Goal: Task Accomplishment & Management: Manage account settings

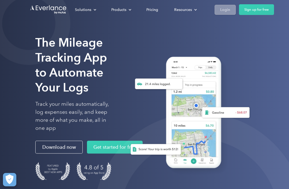
click at [226, 7] on div "Login" at bounding box center [225, 9] width 10 height 7
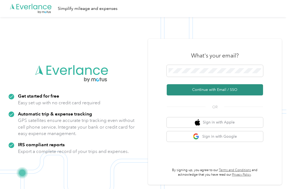
click at [243, 96] on button "Continue with Email / SSO" at bounding box center [215, 89] width 96 height 11
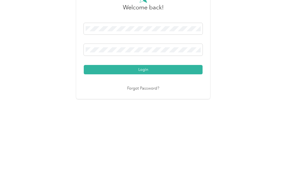
click at [145, 124] on button "Login" at bounding box center [143, 128] width 119 height 9
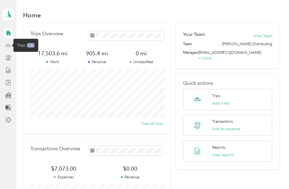
click at [7, 43] on icon at bounding box center [8, 46] width 6 height 6
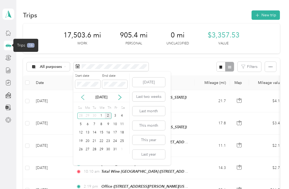
click at [84, 95] on icon at bounding box center [82, 97] width 5 height 5
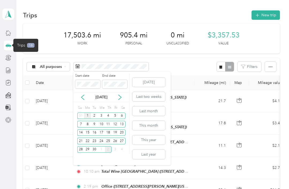
click at [89, 113] on div "1" at bounding box center [87, 116] width 7 height 7
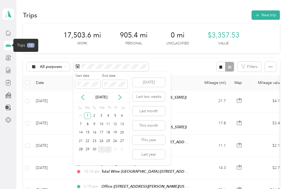
click at [98, 146] on div "1" at bounding box center [101, 149] width 7 height 7
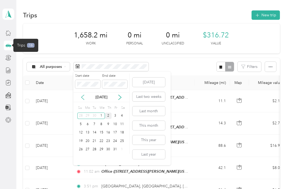
click at [85, 95] on icon at bounding box center [82, 97] width 5 height 5
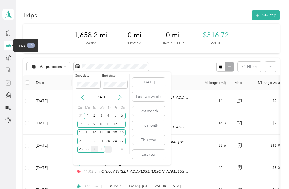
click at [96, 146] on div "30" at bounding box center [94, 149] width 7 height 7
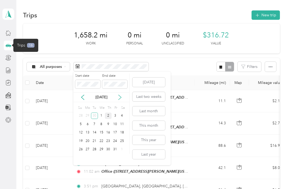
click at [118, 95] on icon at bounding box center [119, 97] width 5 height 5
click at [85, 95] on icon at bounding box center [82, 97] width 5 height 5
click at [84, 95] on icon at bounding box center [82, 97] width 5 height 5
click at [92, 113] on div "2" at bounding box center [94, 116] width 7 height 7
click at [90, 113] on div "1" at bounding box center [87, 116] width 7 height 7
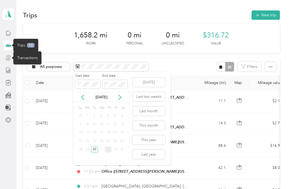
click at [11, 55] on icon at bounding box center [8, 58] width 6 height 6
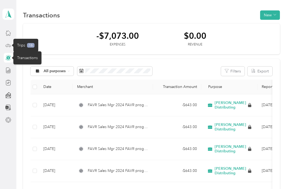
click at [8, 43] on icon at bounding box center [8, 46] width 6 height 6
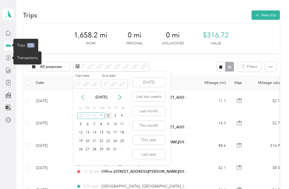
click at [85, 95] on icon at bounding box center [82, 97] width 5 height 5
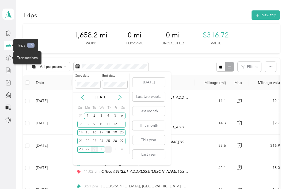
click at [96, 146] on div "30" at bounding box center [94, 149] width 7 height 7
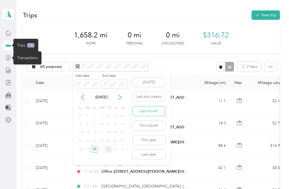
click at [158, 107] on button "Last month" at bounding box center [149, 111] width 33 height 9
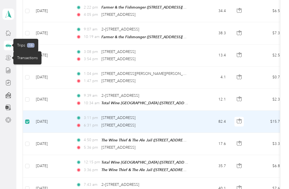
scroll to position [359, 0]
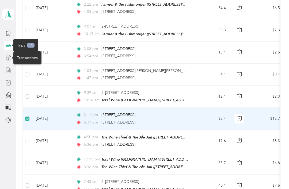
click at [197, 138] on td "17.6" at bounding box center [212, 141] width 35 height 22
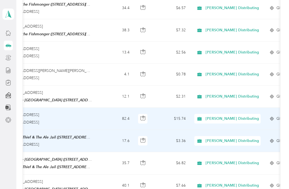
scroll to position [0, 97]
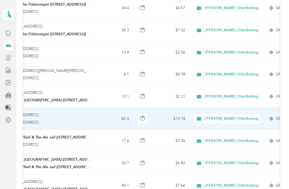
click at [260, 119] on icon at bounding box center [260, 119] width 1 height 1
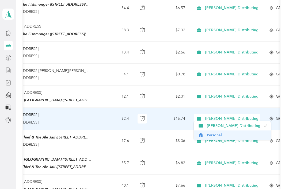
click at [219, 133] on span "Personal" at bounding box center [237, 136] width 60 height 6
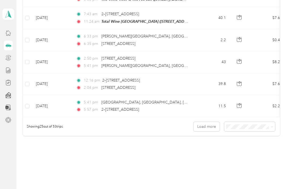
scroll to position [526, 0]
click at [210, 122] on button "Load more" at bounding box center [207, 126] width 26 height 9
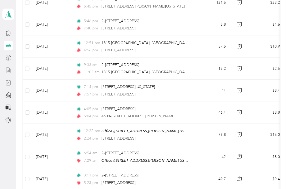
scroll to position [917, 0]
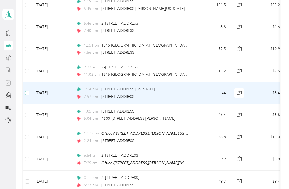
click at [25, 90] on label at bounding box center [27, 93] width 4 height 6
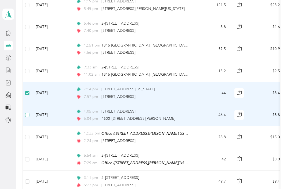
click at [29, 113] on span at bounding box center [27, 115] width 4 height 4
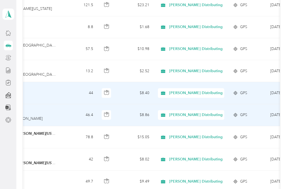
scroll to position [0, 134]
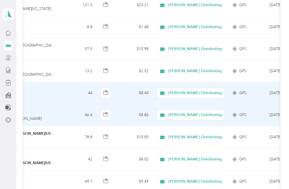
click at [224, 93] on icon at bounding box center [224, 93] width 1 height 1
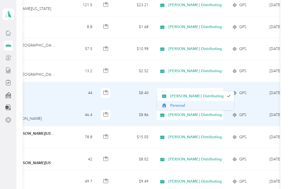
click at [190, 103] on span "Personal" at bounding box center [200, 106] width 60 height 6
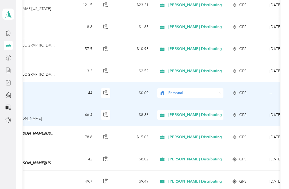
click at [224, 115] on icon at bounding box center [224, 115] width 1 height 1
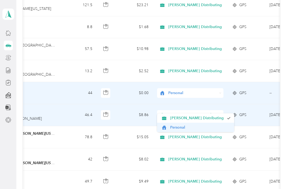
click at [185, 125] on span "Personal" at bounding box center [200, 128] width 60 height 6
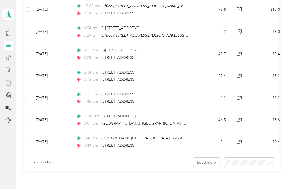
scroll to position [1045, 0]
click at [210, 158] on button "Load more" at bounding box center [207, 162] width 26 height 9
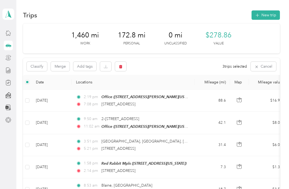
scroll to position [0, 0]
click at [268, 10] on button "New trip" at bounding box center [266, 14] width 28 height 9
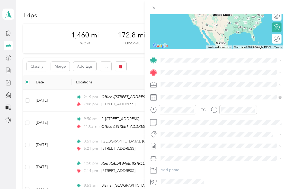
scroll to position [72, 0]
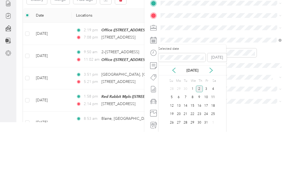
click at [170, 125] on div "Oct 2025" at bounding box center [192, 128] width 67 height 6
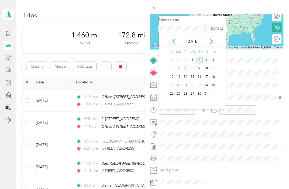
click at [171, 39] on icon at bounding box center [173, 41] width 5 height 5
click at [214, 57] on div "6" at bounding box center [213, 60] width 7 height 7
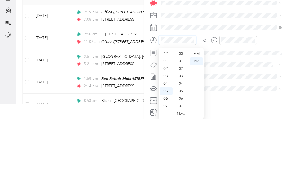
scroll to position [392, 0]
click at [166, 133] on div "06" at bounding box center [166, 136] width 13 height 7
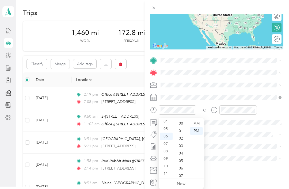
scroll to position [0, 0]
click at [181, 121] on div "00" at bounding box center [181, 123] width 13 height 7
click at [198, 122] on div "AM" at bounding box center [196, 123] width 13 height 7
click at [255, 109] on icon "close-circle" at bounding box center [253, 110] width 4 height 4
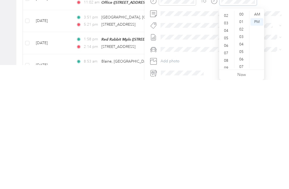
scroll to position [15, 0]
click at [225, 165] on div "08" at bounding box center [226, 168] width 13 height 7
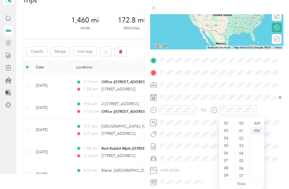
click at [227, 167] on div "08" at bounding box center [226, 168] width 13 height 7
click at [242, 121] on div "00" at bounding box center [242, 123] width 13 height 7
click at [254, 111] on icon "close-circle" at bounding box center [253, 110] width 4 height 4
click at [227, 172] on div "09" at bounding box center [226, 175] width 13 height 7
click at [228, 166] on div "08" at bounding box center [226, 168] width 13 height 7
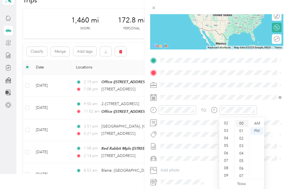
click at [243, 122] on div "00" at bounding box center [242, 123] width 13 height 7
click at [258, 122] on div "AM" at bounding box center [257, 123] width 13 height 7
click at [259, 130] on div "PM" at bounding box center [257, 130] width 13 height 7
click at [245, 184] on link "Now" at bounding box center [242, 184] width 9 height 5
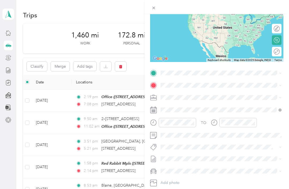
scroll to position [60, 0]
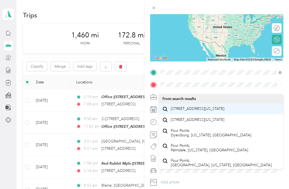
click at [203, 107] on span "4 Pointcross Drive Circle Pines, Minnesota 55014, United States" at bounding box center [198, 109] width 54 height 5
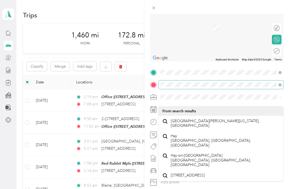
scroll to position [0, 0]
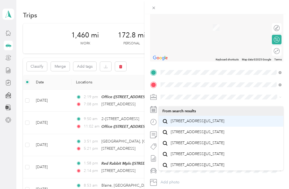
click at [208, 119] on span "38740 Oriole Avenue North Branch, Minnesota 55056, United States" at bounding box center [198, 121] width 54 height 5
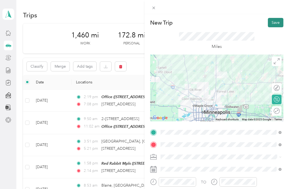
click at [277, 23] on button "Save" at bounding box center [276, 22] width 16 height 9
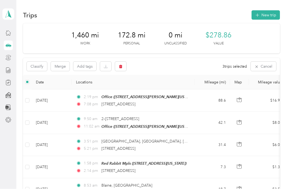
scroll to position [7, 0]
click at [273, 10] on button "New trip" at bounding box center [266, 14] width 28 height 9
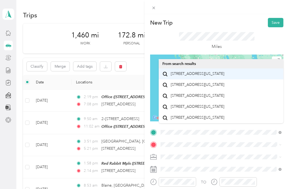
click at [224, 72] on span "38740 Oriole Avenue North Branch, Minnesota 55056, United States" at bounding box center [198, 74] width 54 height 5
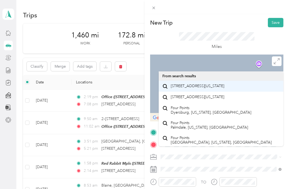
click at [224, 84] on span "4 Pointcross Drive Circle Pines, Minnesota 55014, United States" at bounding box center [198, 86] width 54 height 5
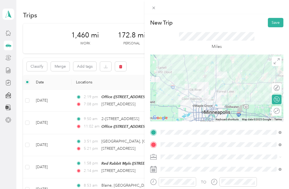
scroll to position [0, 0]
click at [277, 22] on button "Save" at bounding box center [276, 22] width 16 height 9
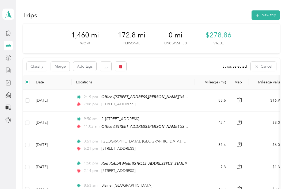
click at [188, 90] on td "2:19 pm Office (1255 South Frandsen Avenue, Rush City, Minnesota) 7:08 pm 4 Poi…" at bounding box center [133, 101] width 123 height 22
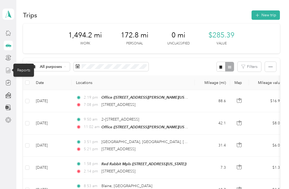
click at [9, 71] on line at bounding box center [9, 70] width 0 height 3
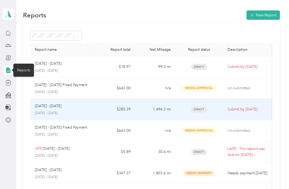
click at [200, 111] on span "Draft" at bounding box center [199, 110] width 16 height 6
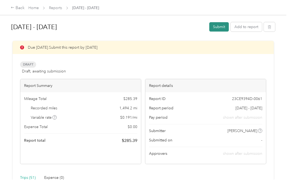
click at [224, 27] on button "Submit" at bounding box center [219, 26] width 20 height 9
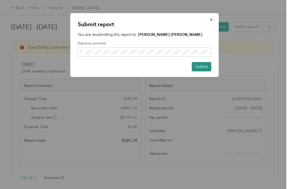
click at [205, 67] on button "Submit" at bounding box center [202, 66] width 20 height 9
